Goal: Entertainment & Leisure: Consume media (video, audio)

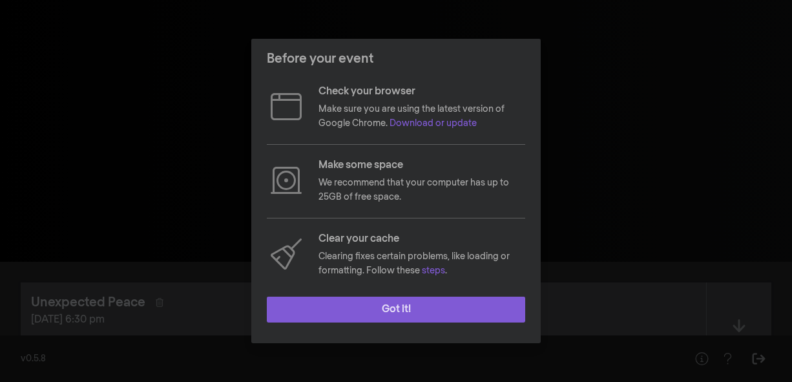
click at [447, 306] on button "Got it!" at bounding box center [396, 309] width 258 height 26
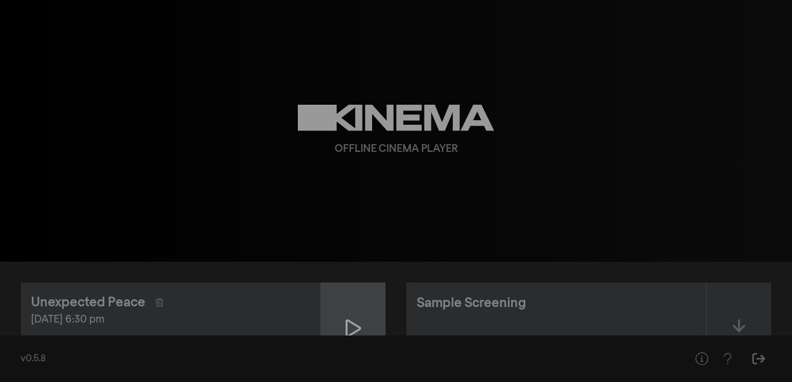
click at [347, 324] on icon at bounding box center [353, 328] width 15 height 18
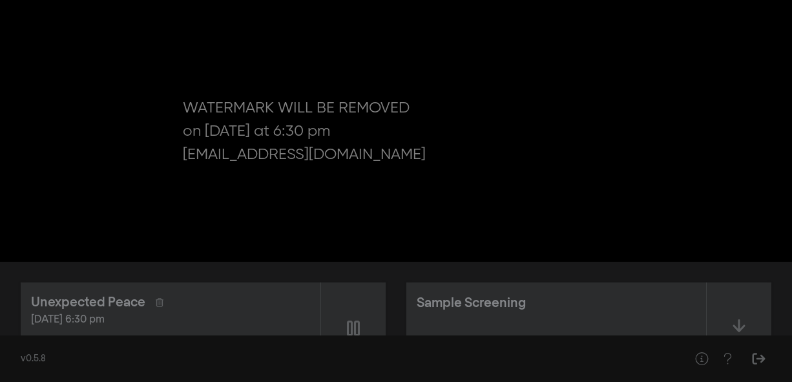
click at [690, 220] on div "pause 0:00:16 / 1:39:41 volume_up fullscreen settings closed_caption Captions O…" at bounding box center [396, 131] width 792 height 262
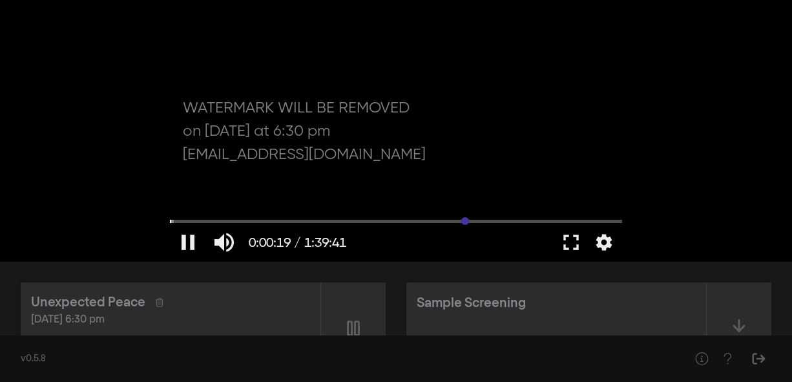
click at [465, 220] on input "Seek" at bounding box center [396, 221] width 452 height 8
click at [575, 244] on button "fullscreen" at bounding box center [571, 242] width 36 height 39
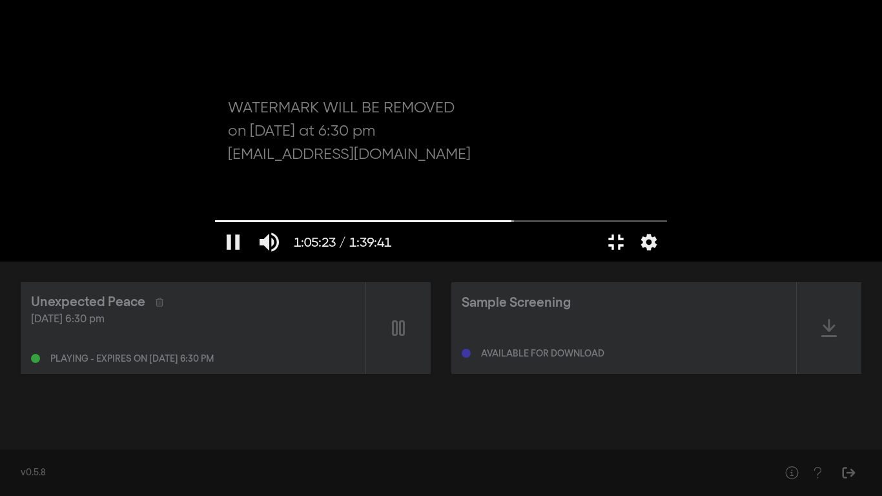
type input "3923.552156"
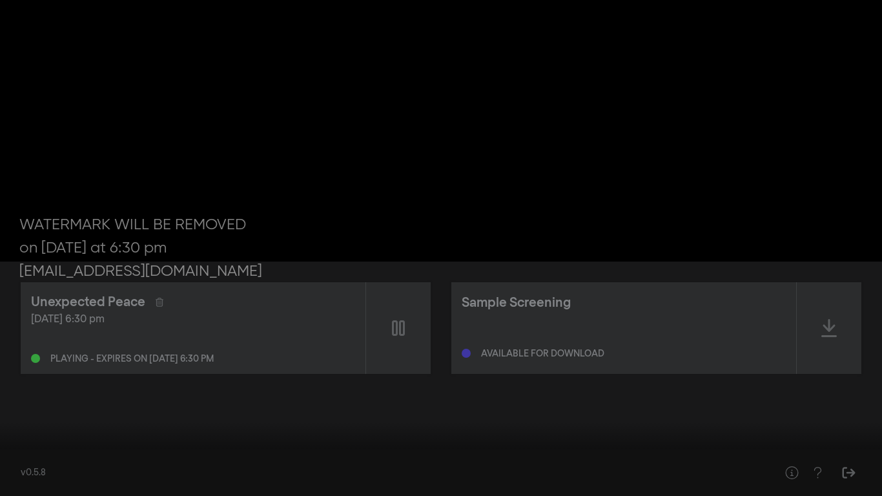
click at [31, 381] on button "pause" at bounding box center [24, 476] width 36 height 39
click at [31, 381] on button "play_arrow" at bounding box center [24, 476] width 36 height 39
click at [24, 381] on button "pause" at bounding box center [24, 476] width 36 height 39
click at [13, 381] on input "Seek" at bounding box center [440, 455] width 869 height 8
click at [26, 381] on button "play_arrow" at bounding box center [24, 476] width 36 height 39
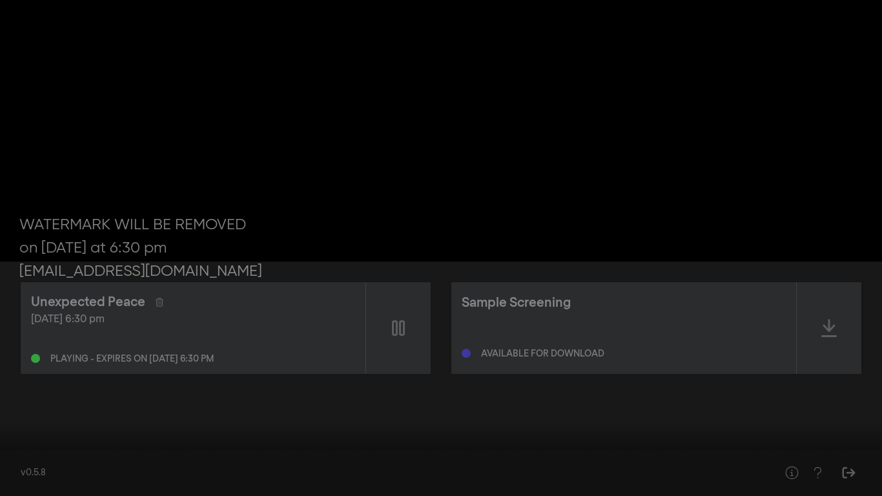
click at [29, 381] on button "pause" at bounding box center [24, 476] width 36 height 39
type input "59.457227"
click at [791, 381] on button "fullscreen_exit" at bounding box center [825, 476] width 36 height 39
